Goal: Navigation & Orientation: Find specific page/section

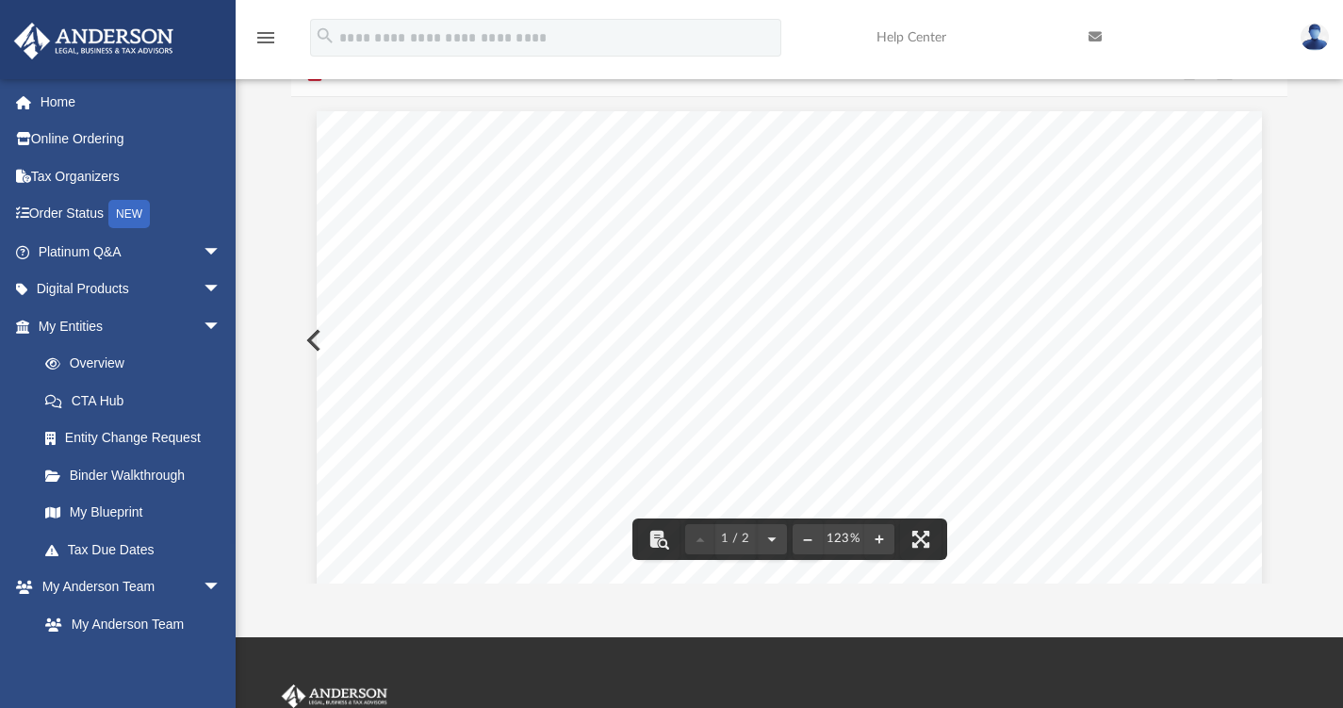
scroll to position [414, 982]
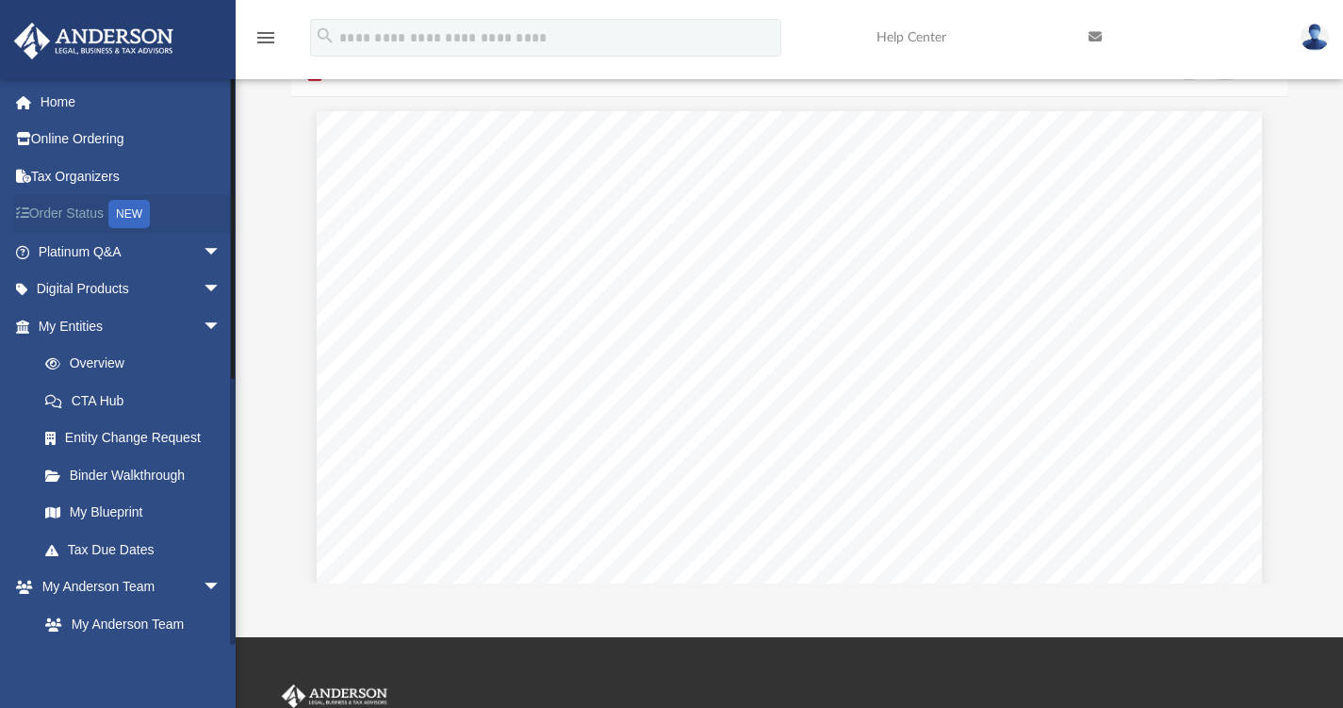
click at [70, 218] on link "Order Status NEW" at bounding box center [131, 214] width 237 height 39
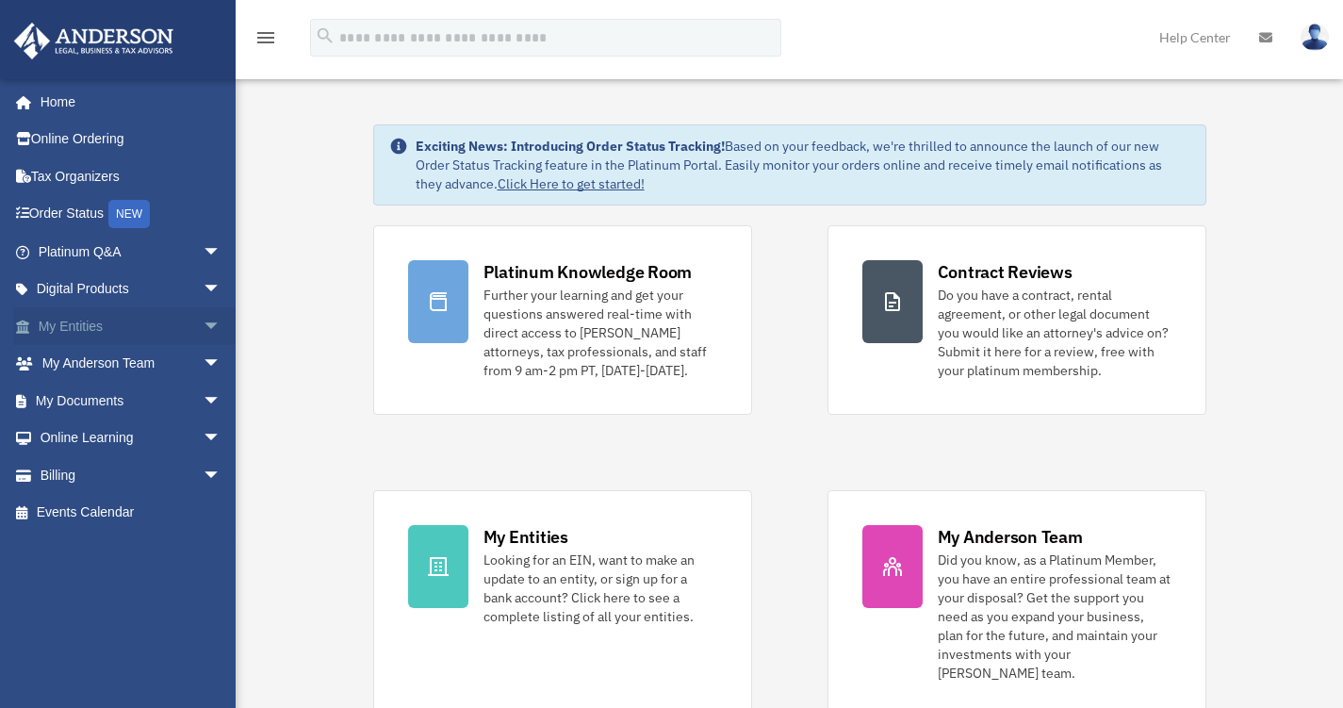
click at [82, 327] on link "My Entities arrow_drop_down" at bounding box center [131, 326] width 237 height 38
click at [203, 322] on span "arrow_drop_down" at bounding box center [222, 326] width 38 height 39
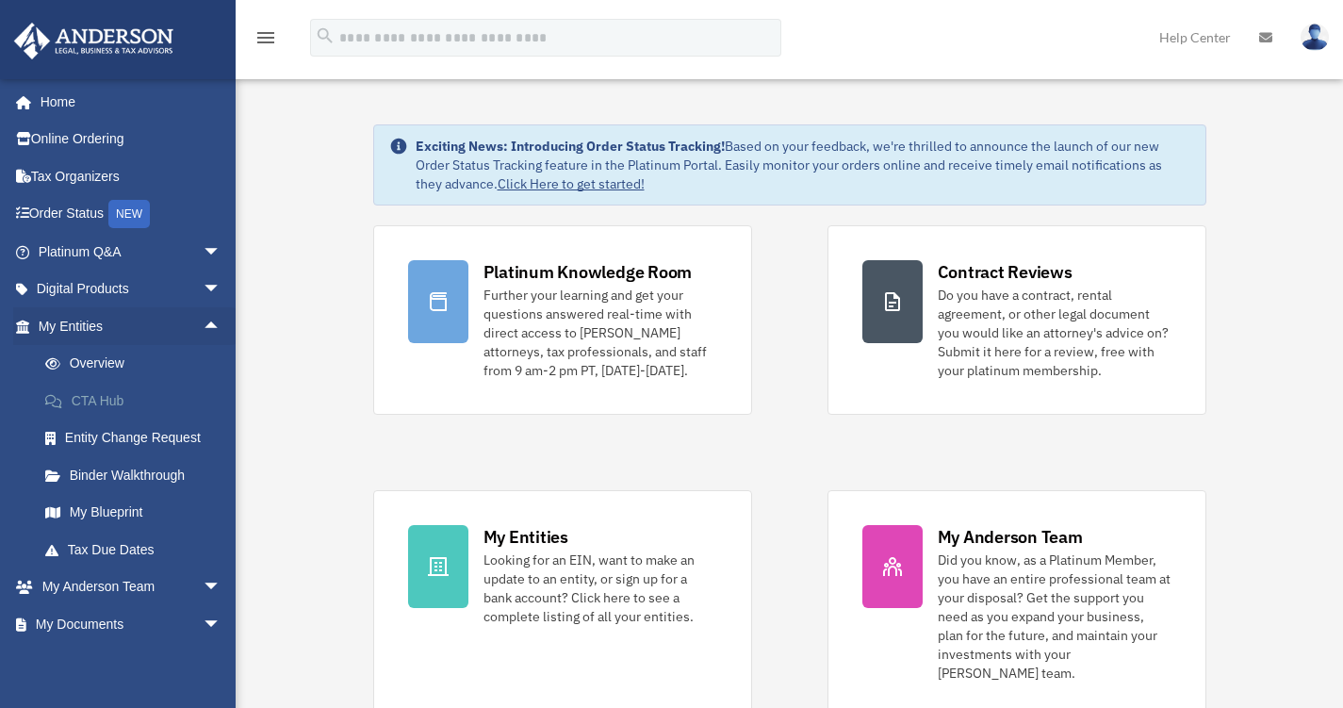
click at [95, 402] on link "CTA Hub" at bounding box center [137, 401] width 223 height 38
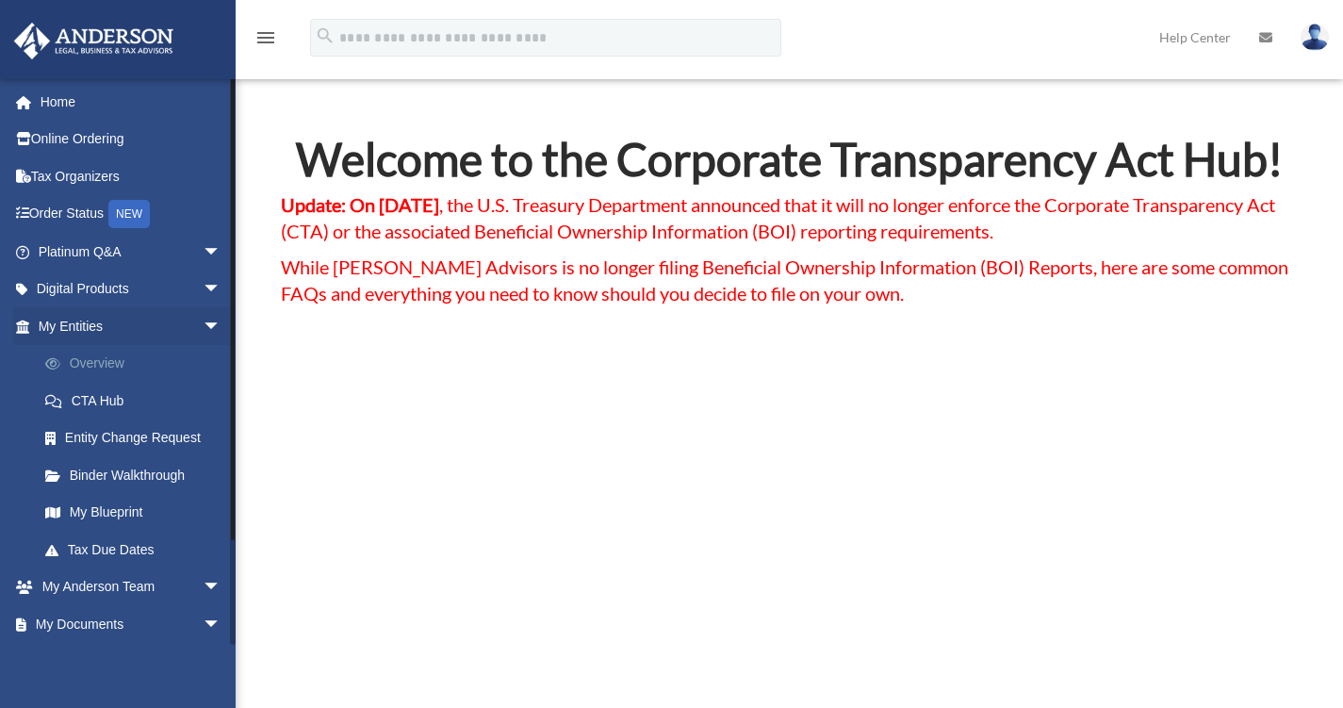
click at [84, 360] on link "Overview" at bounding box center [137, 364] width 223 height 38
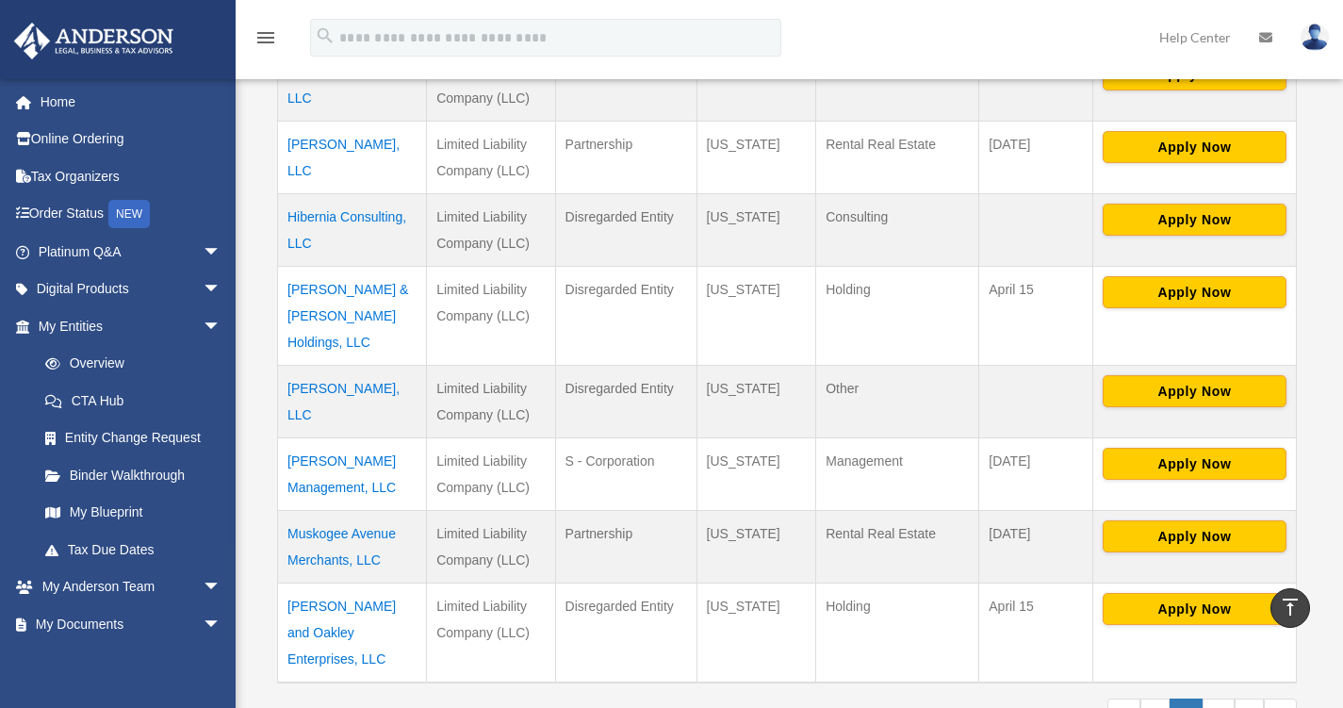
scroll to position [754, 0]
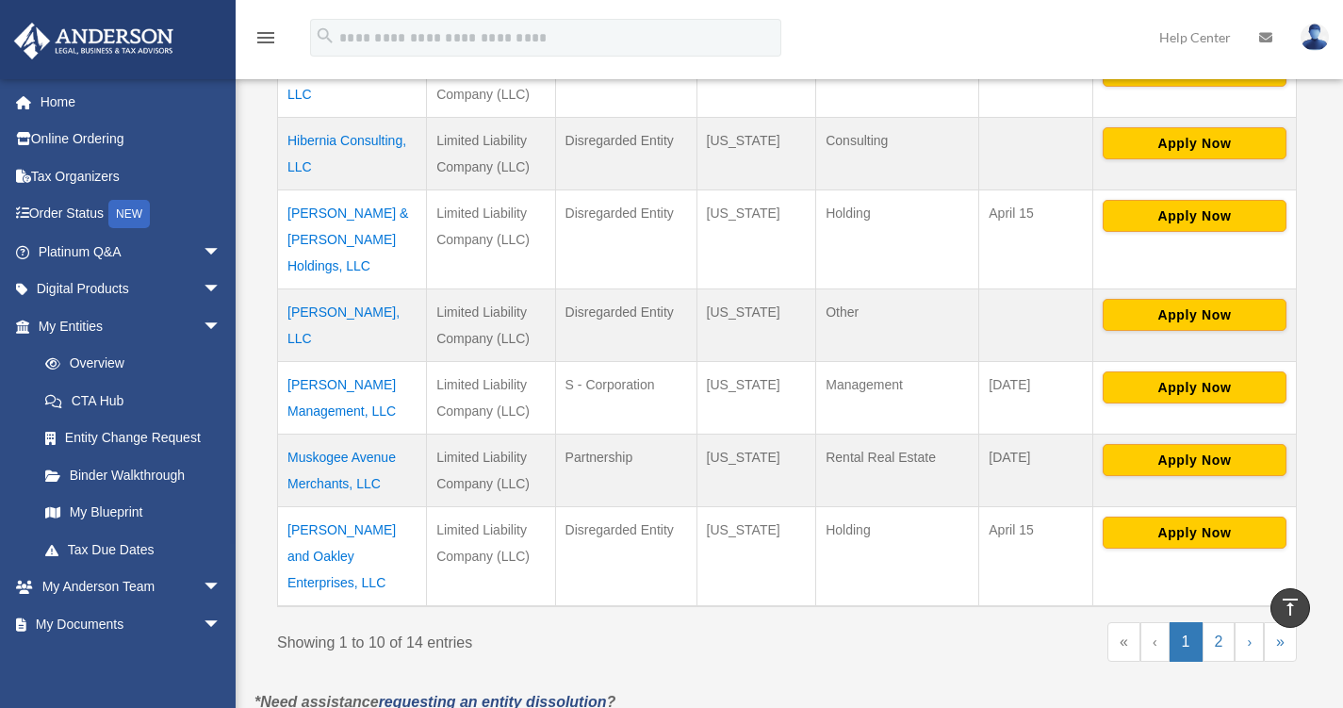
click at [334, 362] on td "Magnolia Lane Management, LLC" at bounding box center [352, 398] width 149 height 73
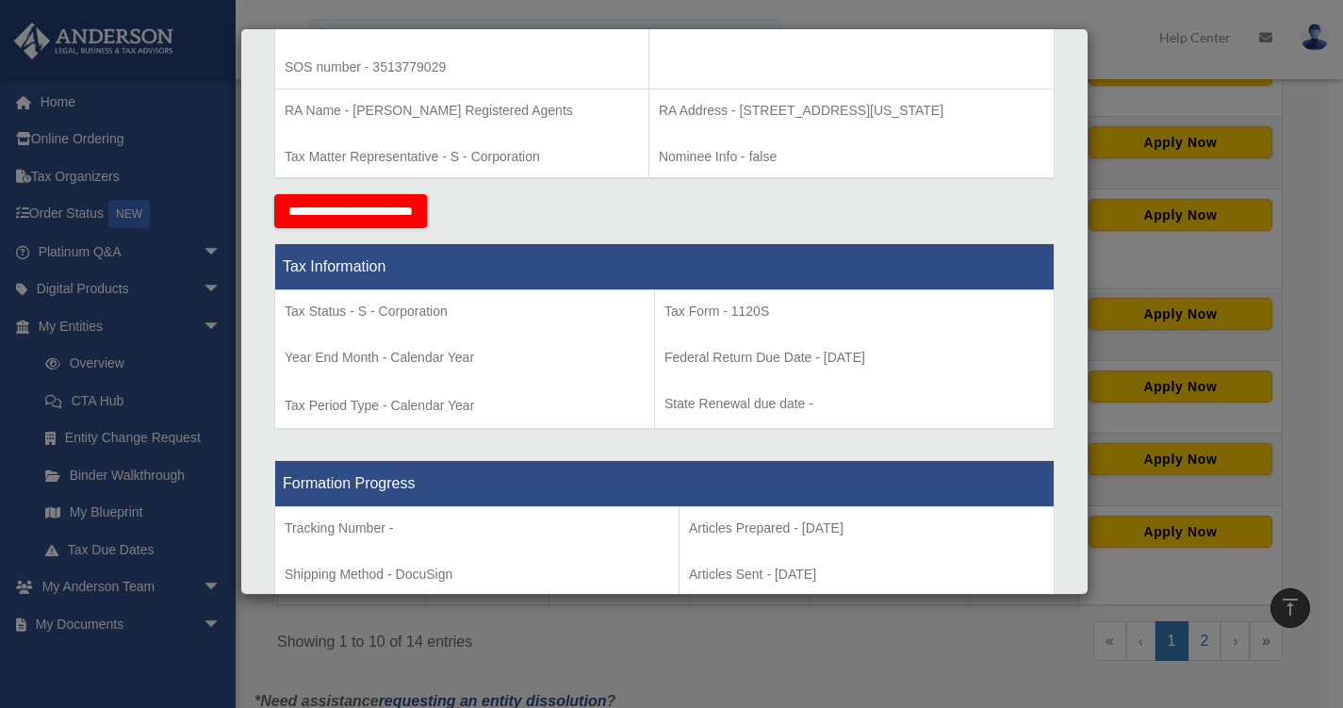
scroll to position [0, 0]
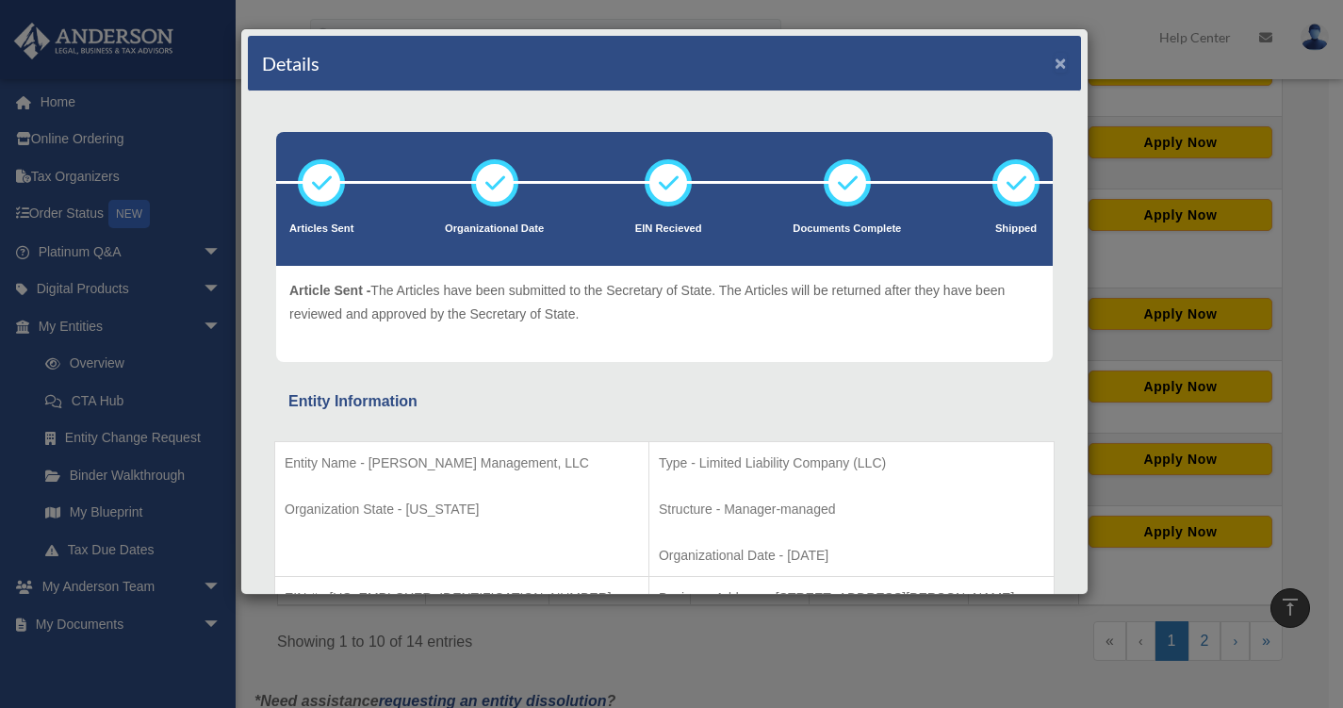
click at [1055, 62] on button "×" at bounding box center [1061, 63] width 12 height 20
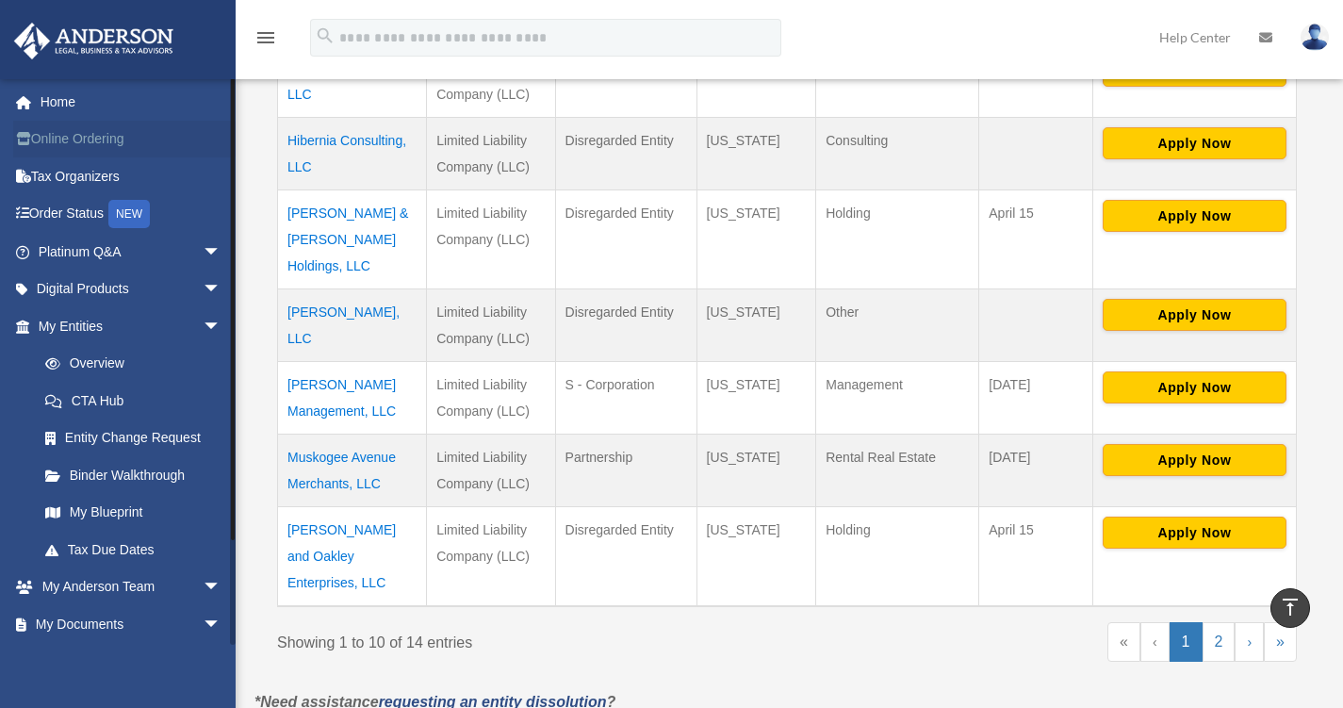
click at [77, 141] on link "Online Ordering" at bounding box center [131, 140] width 237 height 38
